Goal: Transaction & Acquisition: Download file/media

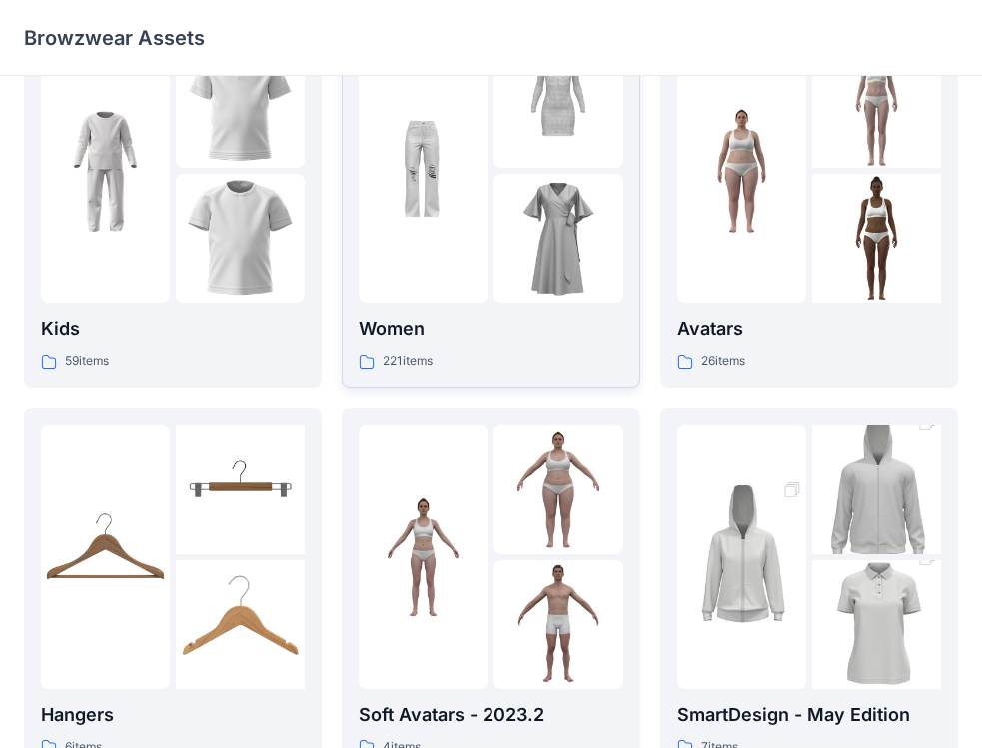
scroll to position [77, 0]
click at [515, 346] on div "Women 221 items" at bounding box center [490, 344] width 264 height 57
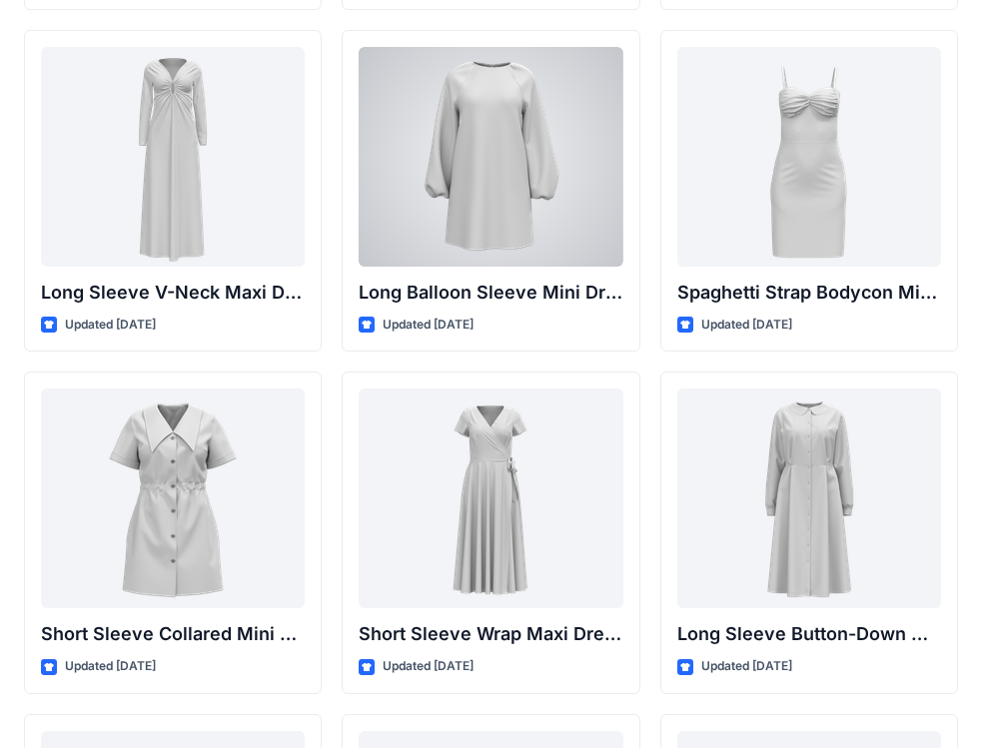
scroll to position [3159, 0]
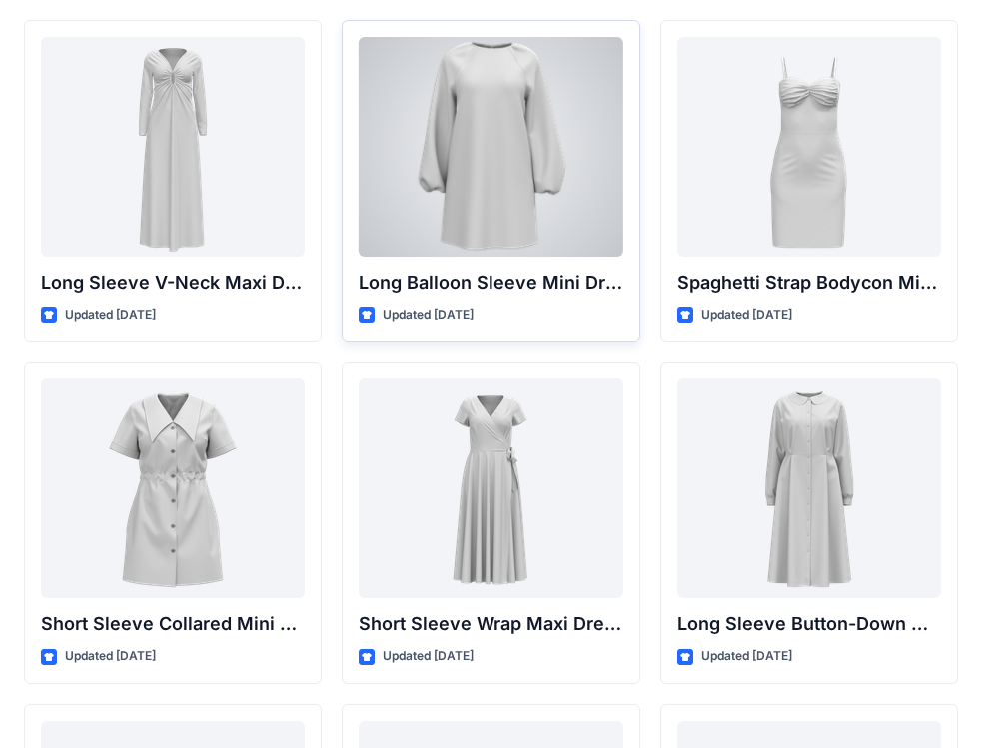
click at [481, 153] on div at bounding box center [490, 147] width 264 height 220
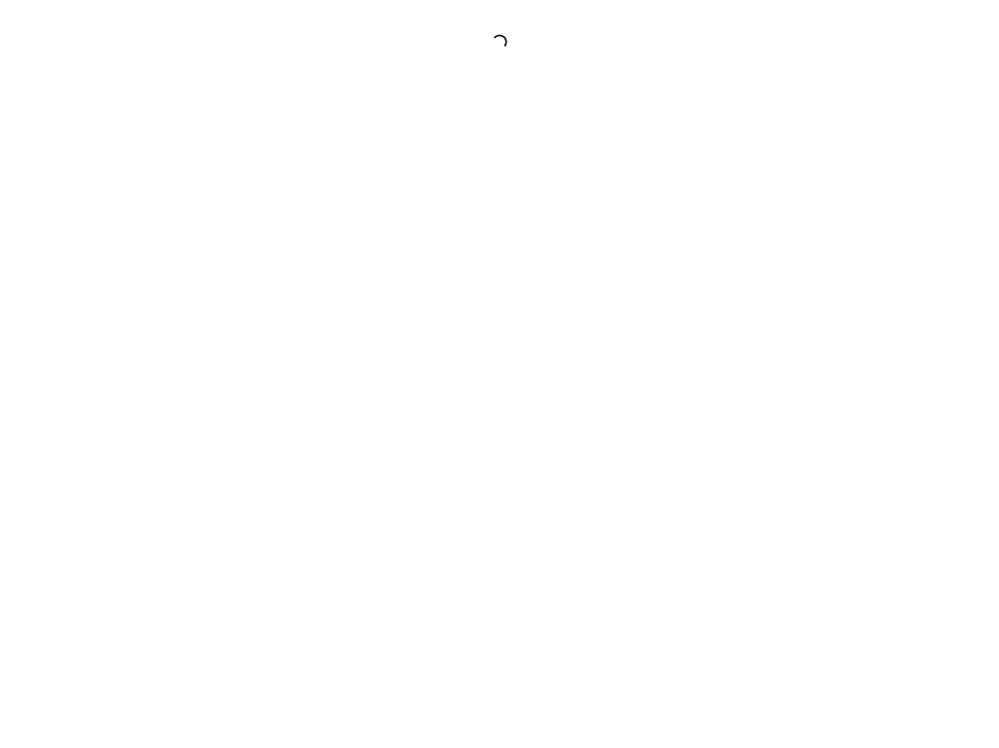
click at [481, 153] on div at bounding box center [499, 374] width 999 height 748
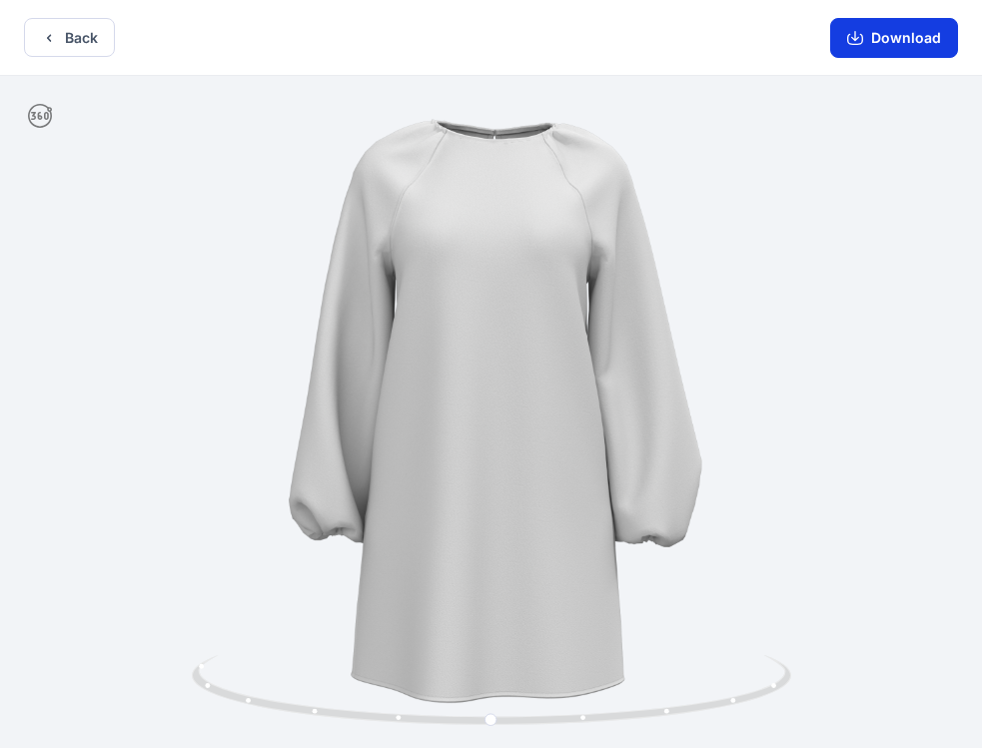
click at [911, 34] on button "Download" at bounding box center [894, 38] width 128 height 40
